Goal: Task Accomplishment & Management: Manage account settings

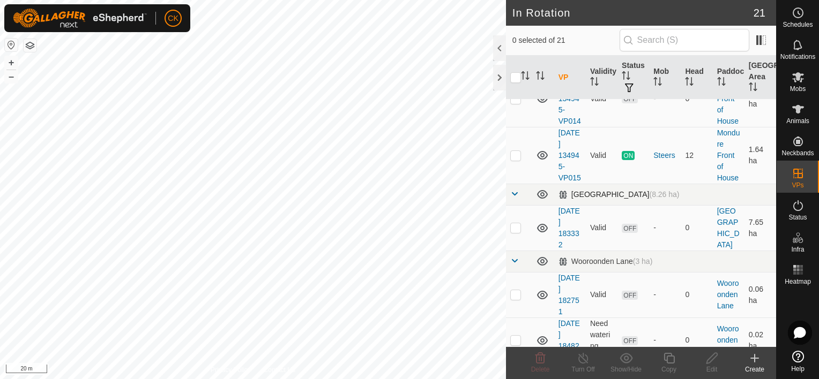
scroll to position [536, 0]
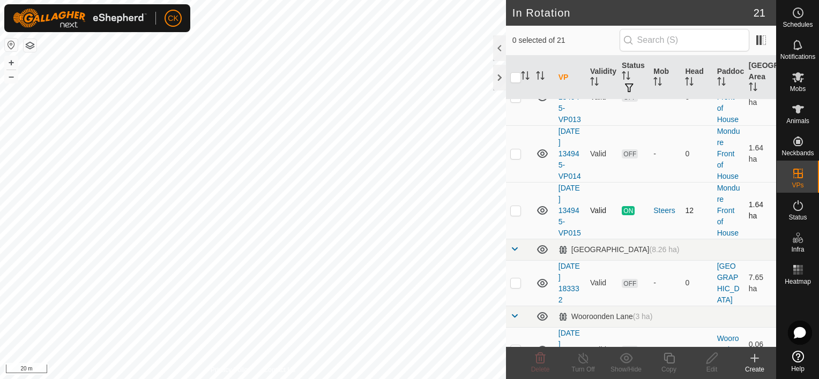
click at [511, 215] on p-checkbox at bounding box center [515, 210] width 11 height 9
checkbox input "true"
click at [669, 358] on icon at bounding box center [668, 358] width 13 height 13
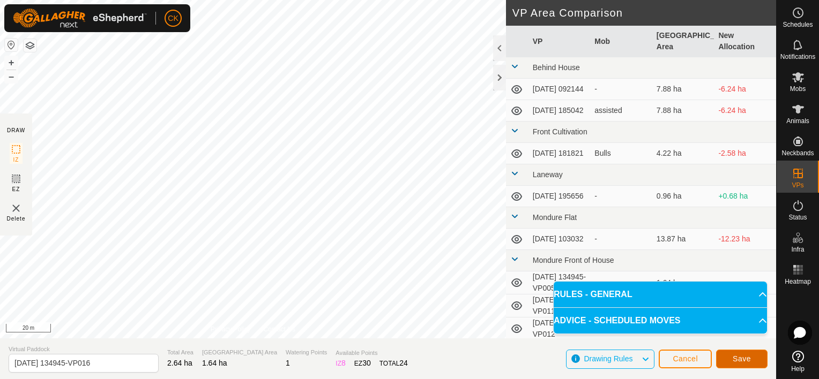
click at [735, 360] on span "Save" at bounding box center [741, 359] width 18 height 9
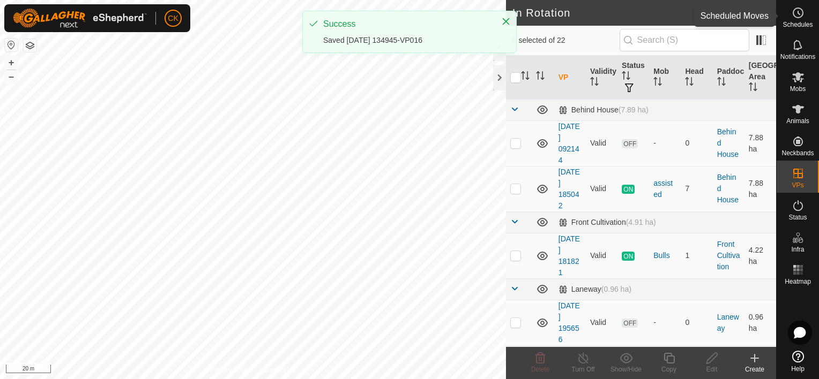
click at [794, 12] on icon at bounding box center [797, 12] width 13 height 13
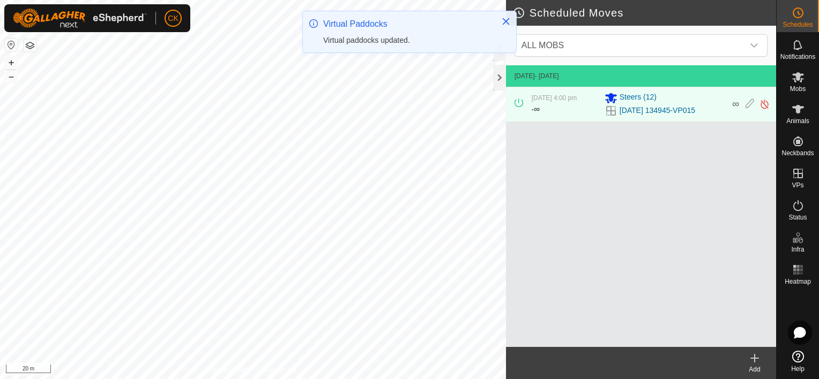
click at [752, 355] on icon at bounding box center [754, 358] width 13 height 13
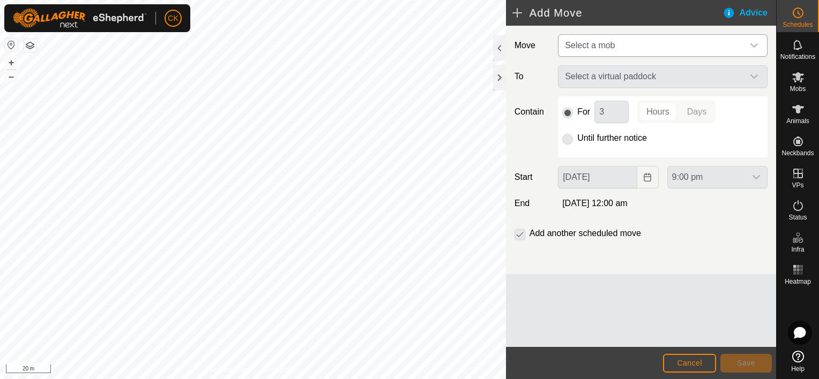
click at [755, 39] on div "dropdown trigger" at bounding box center [753, 45] width 21 height 21
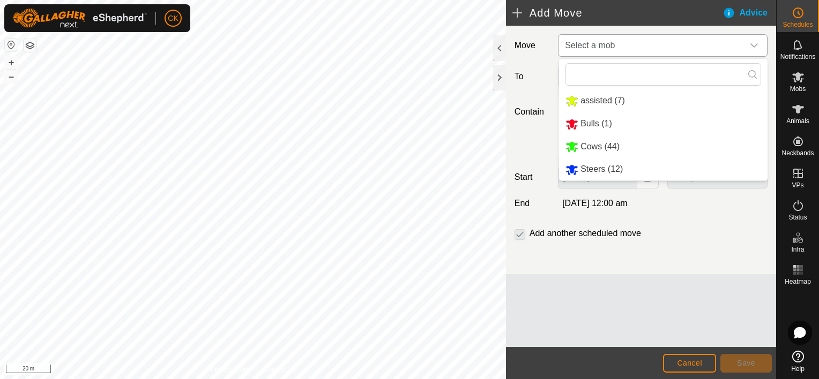
click at [601, 170] on li "Steers (12)" at bounding box center [663, 170] width 208 height 22
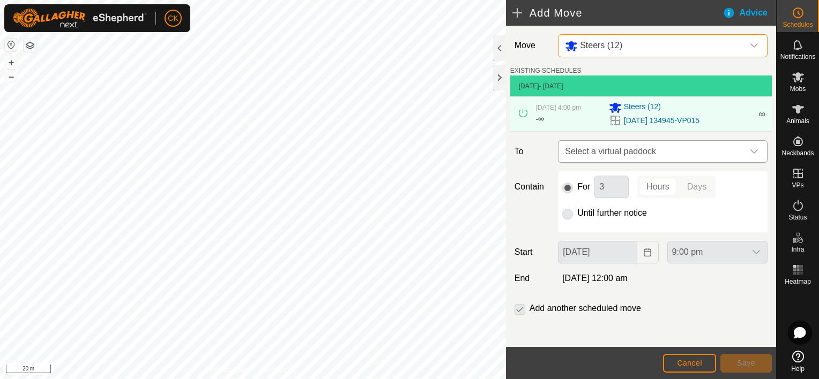
click at [750, 150] on icon "dropdown trigger" at bounding box center [754, 151] width 9 height 9
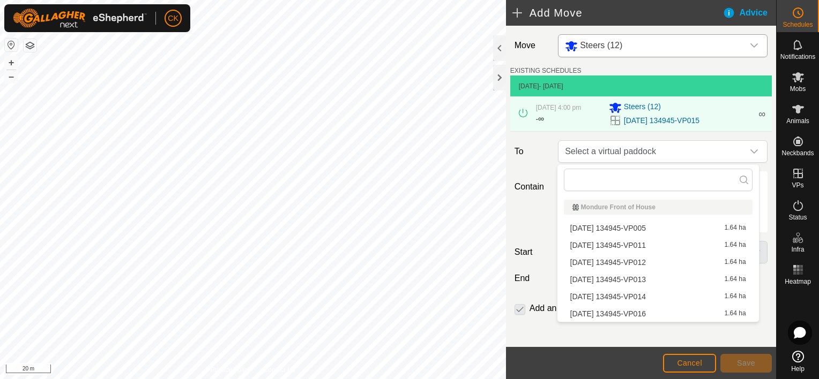
click at [658, 310] on li "[DATE] 134945-VP016 1.64 ha" at bounding box center [658, 314] width 189 height 16
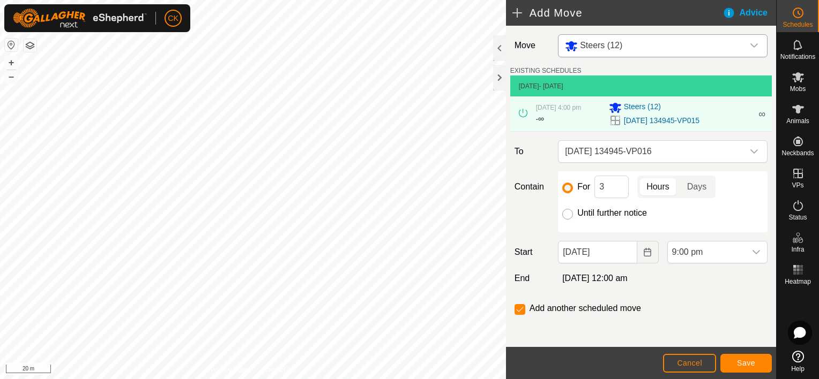
click at [567, 214] on input "Until further notice" at bounding box center [567, 214] width 11 height 11
radio input "true"
checkbox input "false"
click at [617, 256] on input "[DATE]" at bounding box center [597, 252] width 79 height 23
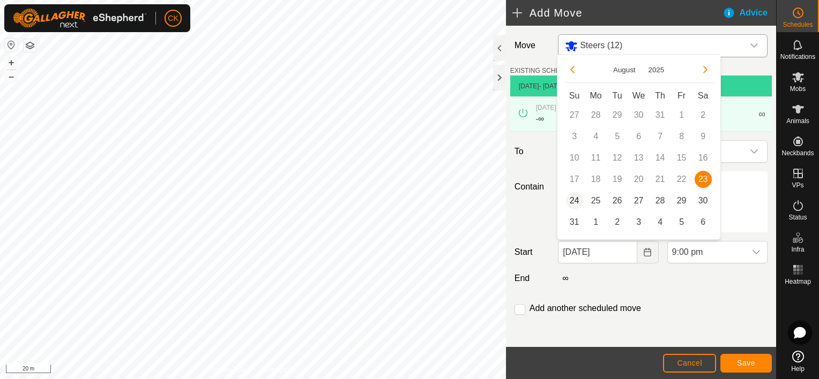
click at [575, 200] on span "24" at bounding box center [574, 200] width 17 height 17
type input "[DATE]"
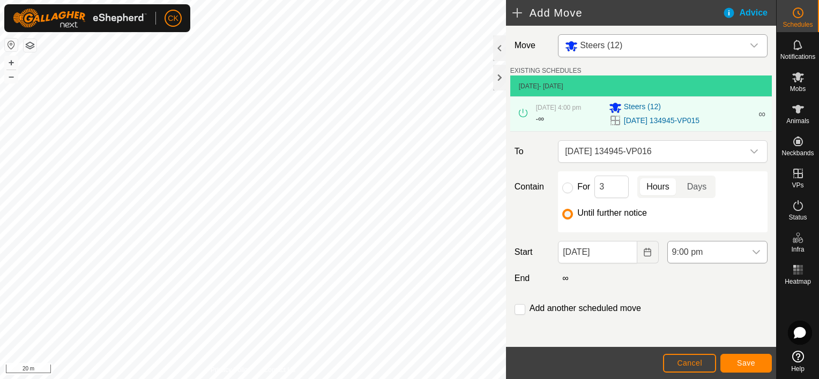
click at [752, 251] on icon "dropdown trigger" at bounding box center [756, 252] width 9 height 9
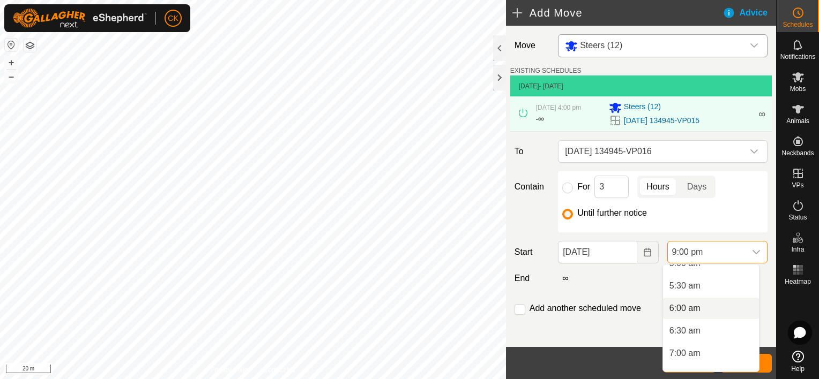
scroll to position [212, 0]
click at [694, 288] on li "5:00 am" at bounding box center [711, 288] width 96 height 21
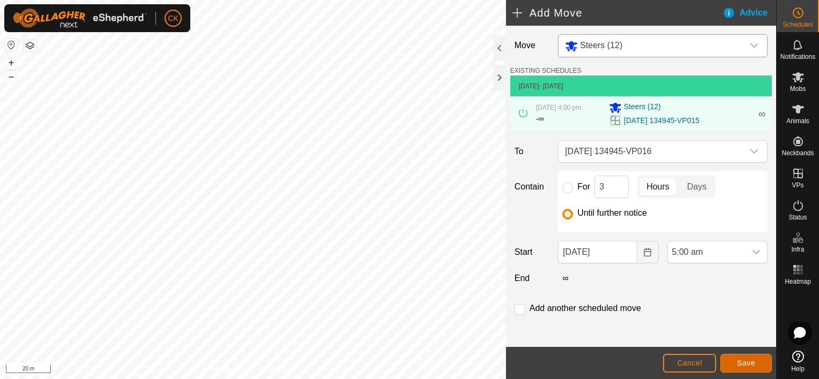
click at [732, 361] on button "Save" at bounding box center [745, 363] width 51 height 19
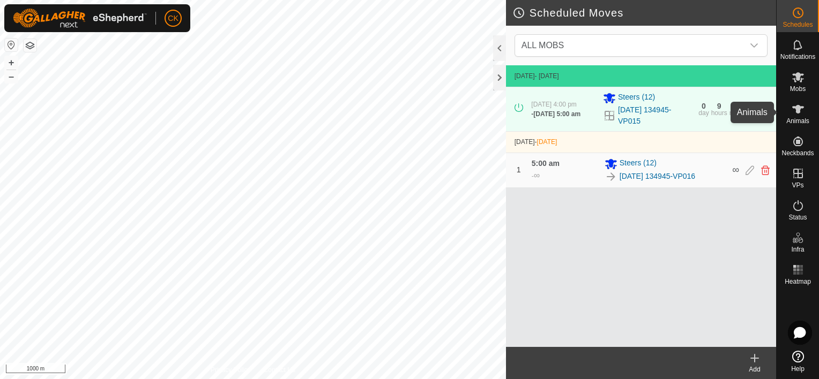
click at [795, 108] on icon at bounding box center [798, 109] width 12 height 9
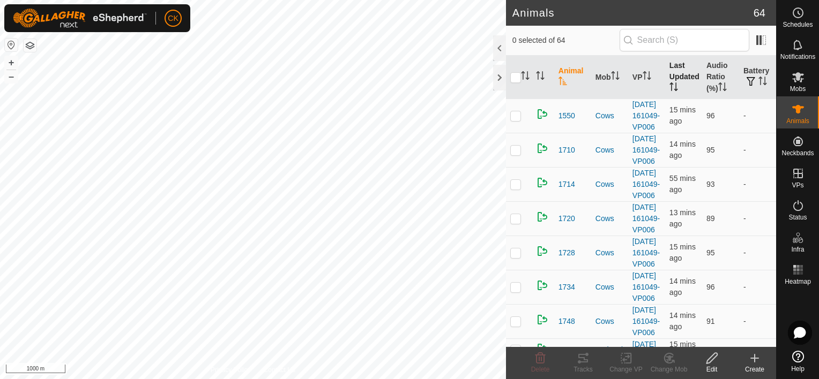
click at [674, 79] on th "Last Updated" at bounding box center [683, 77] width 37 height 43
click at [676, 81] on th "Last Updated" at bounding box center [683, 77] width 37 height 43
click at [714, 77] on th "Audio Ratio (%)" at bounding box center [720, 77] width 37 height 43
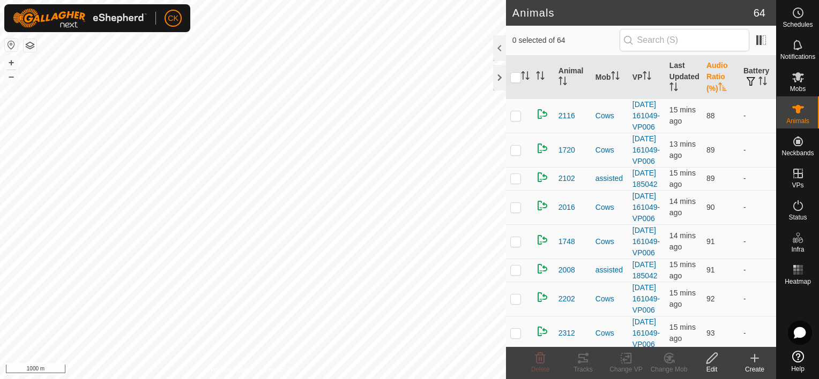
click at [714, 77] on th "Audio Ratio (%)" at bounding box center [720, 77] width 37 height 43
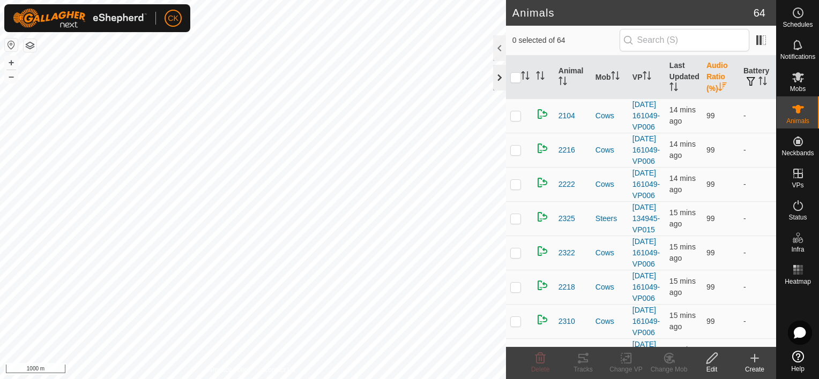
click at [498, 80] on div at bounding box center [499, 78] width 13 height 26
